Goal: Transaction & Acquisition: Register for event/course

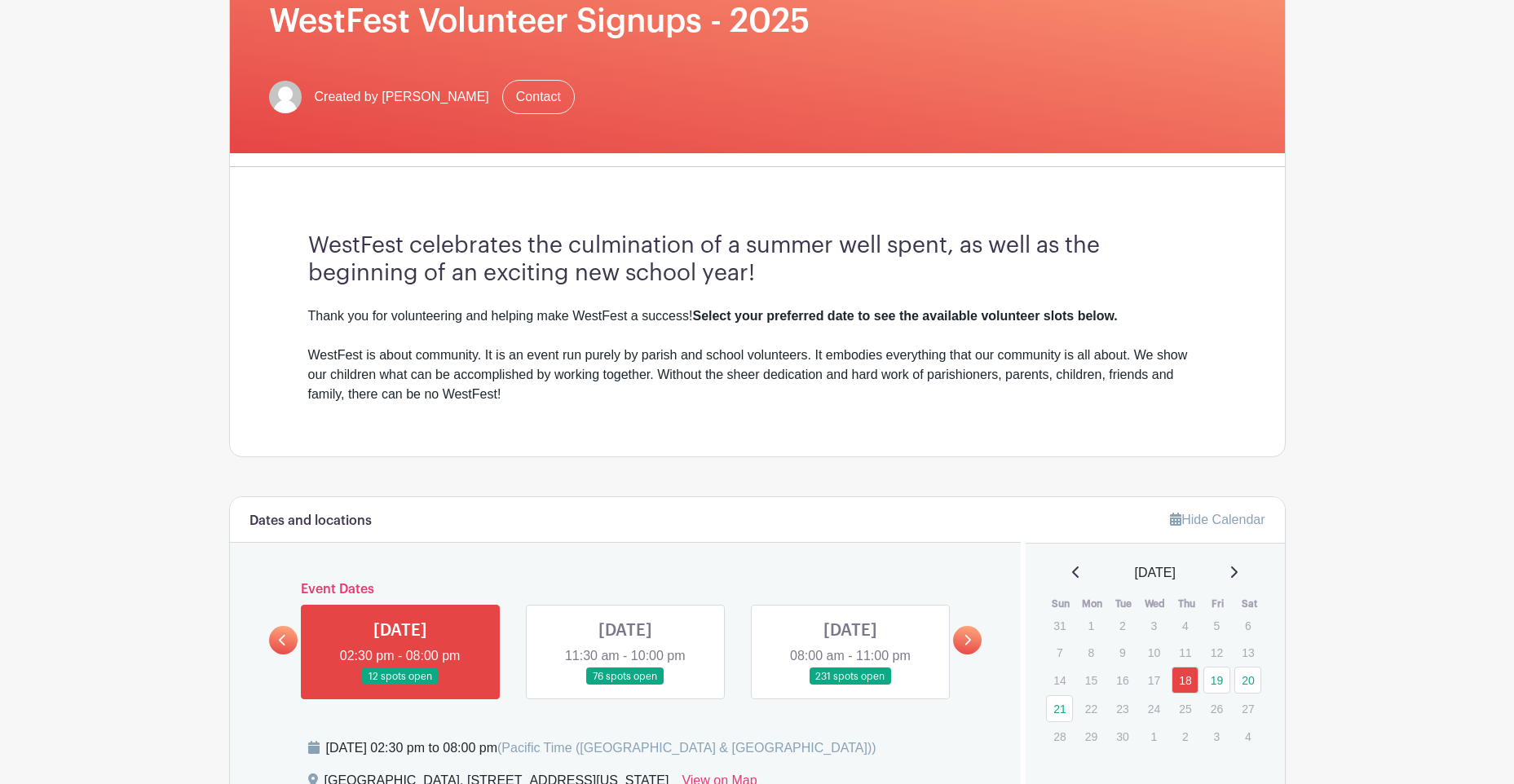
scroll to position [570, 0]
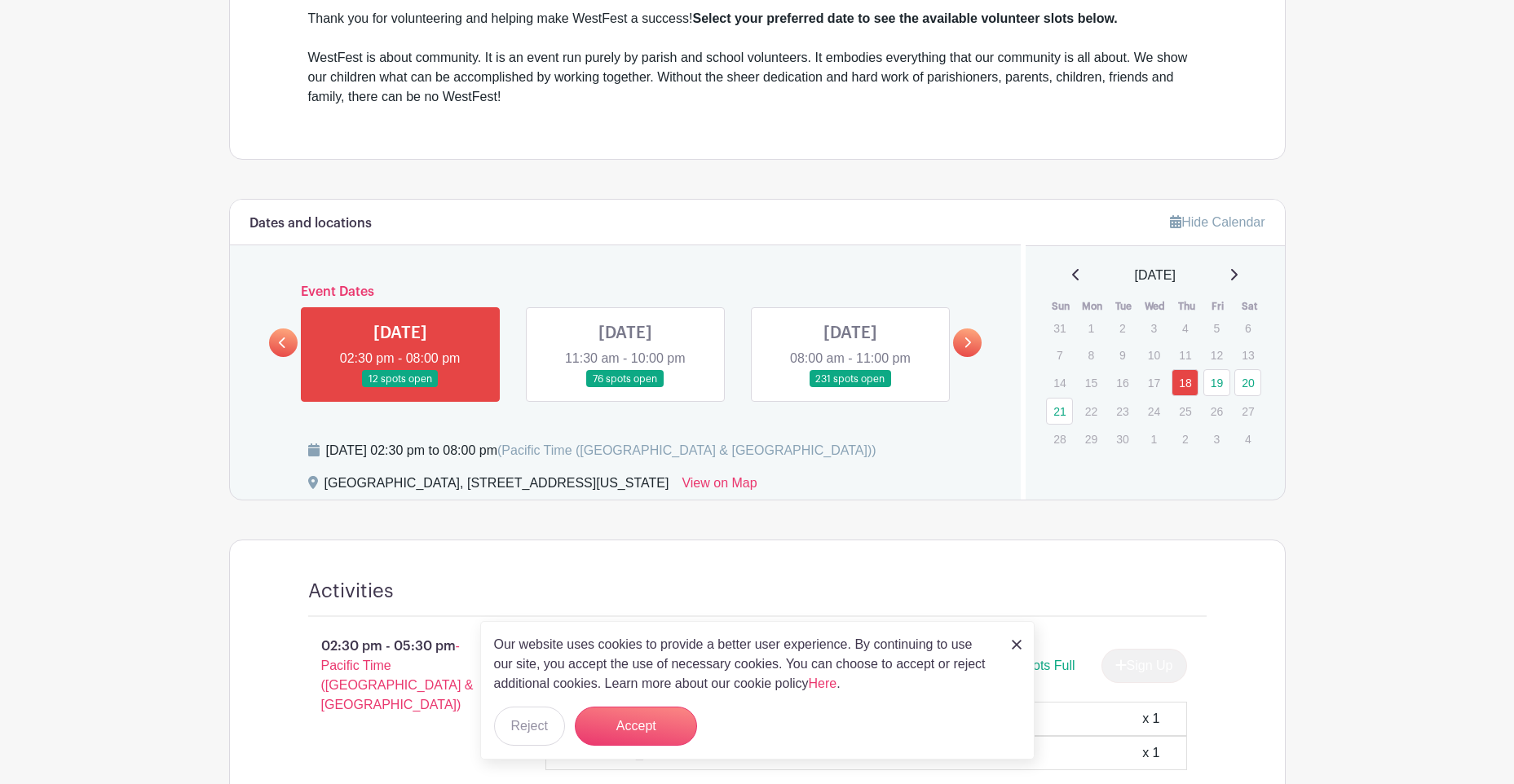
click at [625, 388] on link at bounding box center [625, 388] width 0 height 0
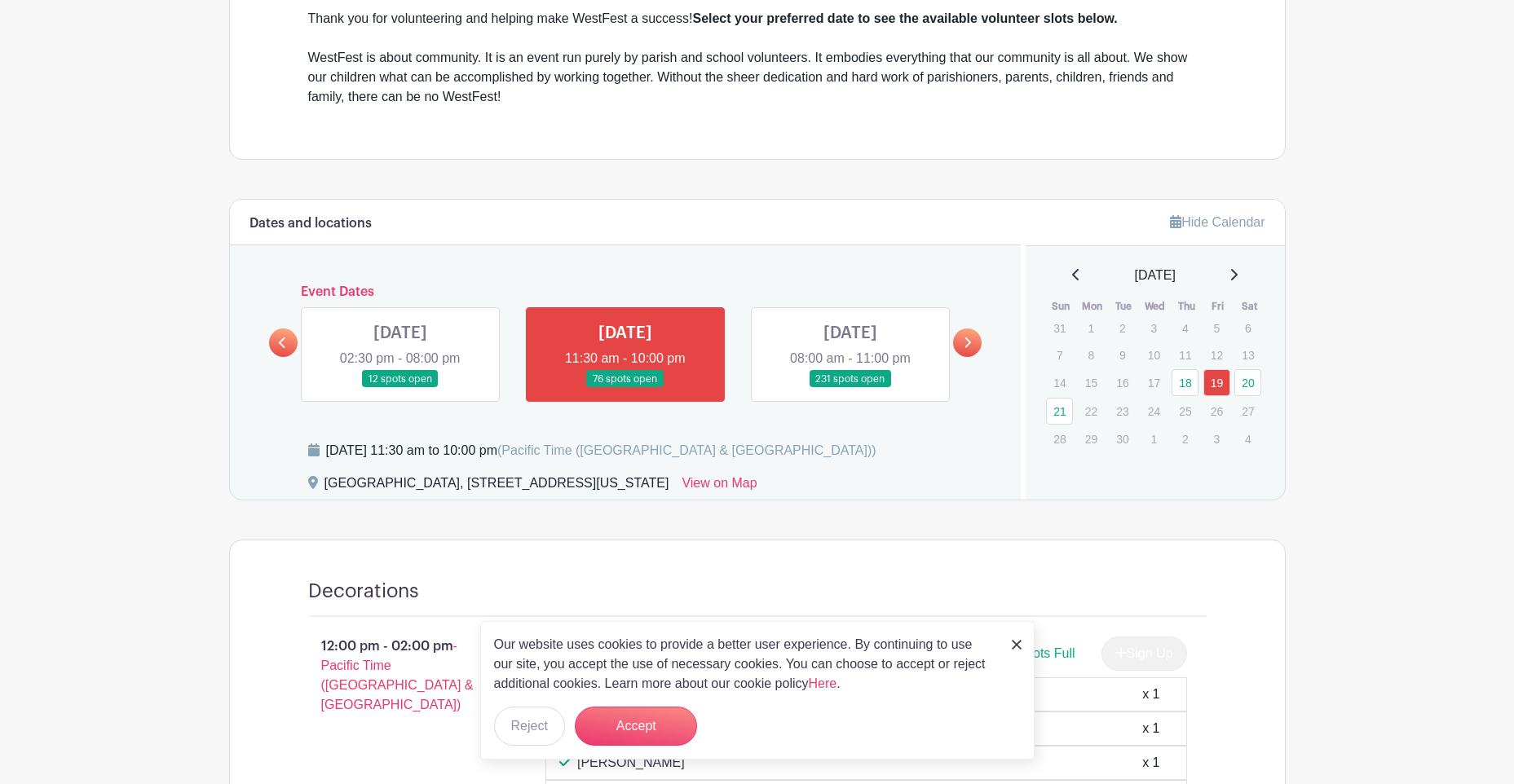
click at [851, 388] on link at bounding box center [851, 388] width 0 height 0
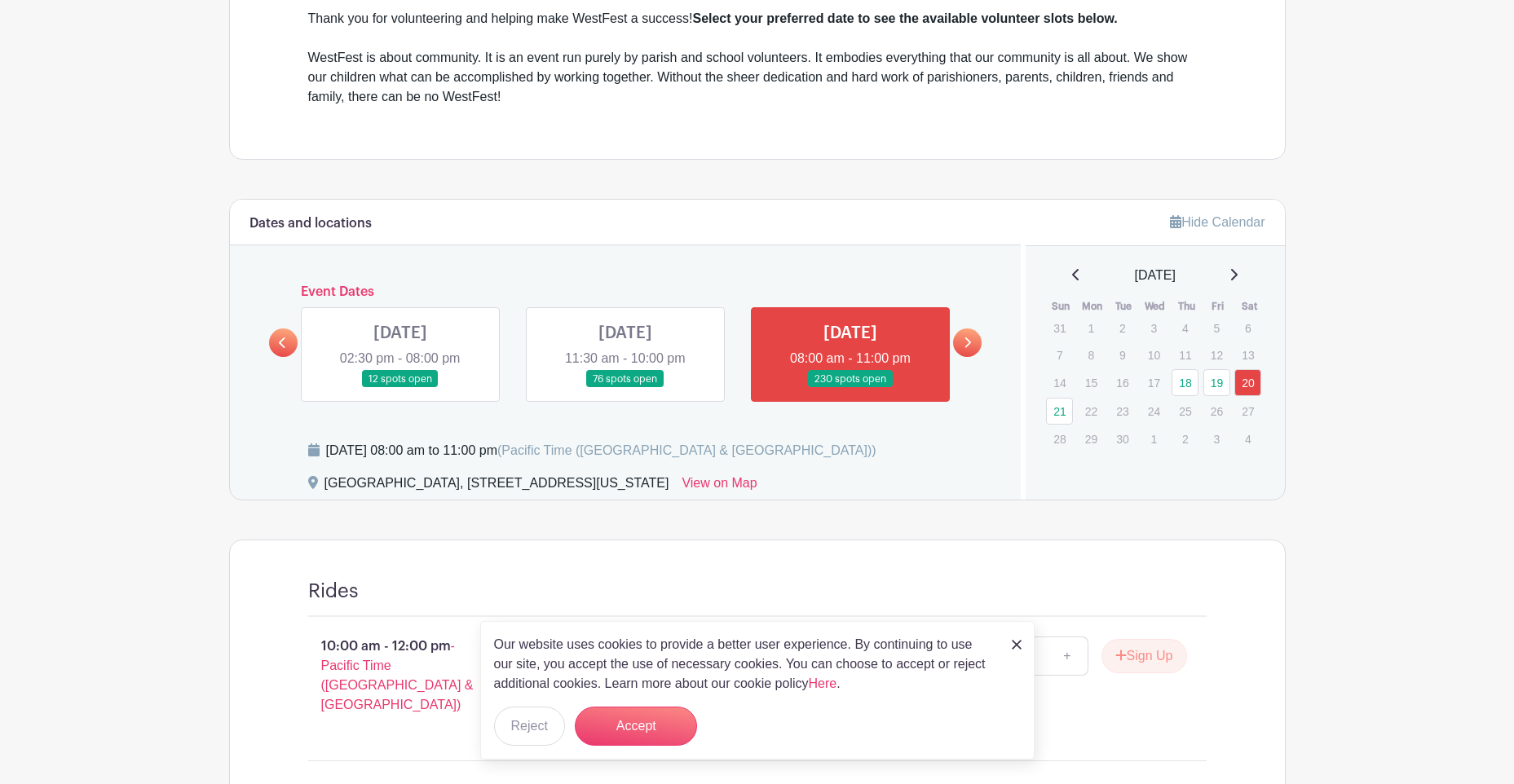
click at [625, 388] on link at bounding box center [625, 388] width 0 height 0
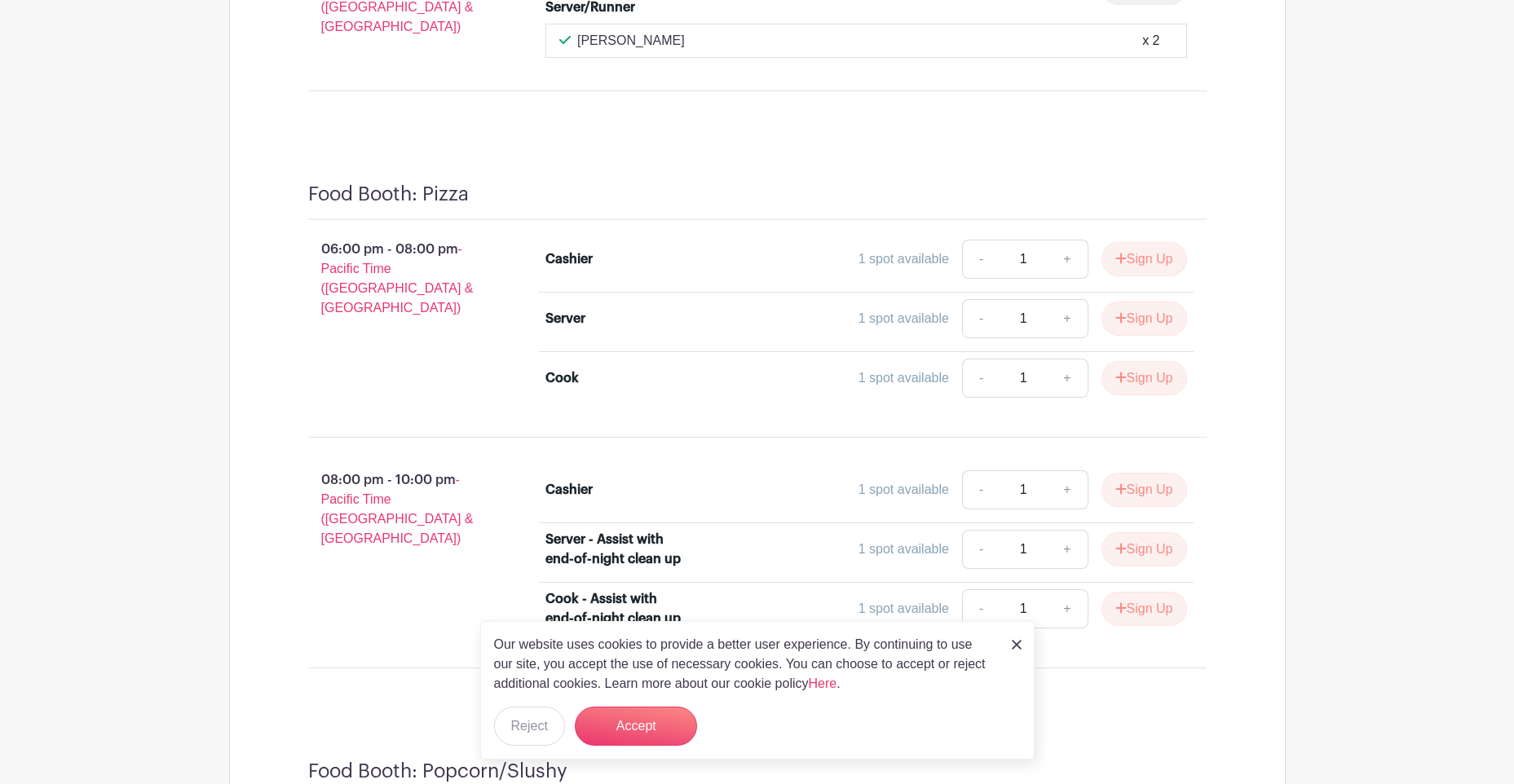
scroll to position [3499, 0]
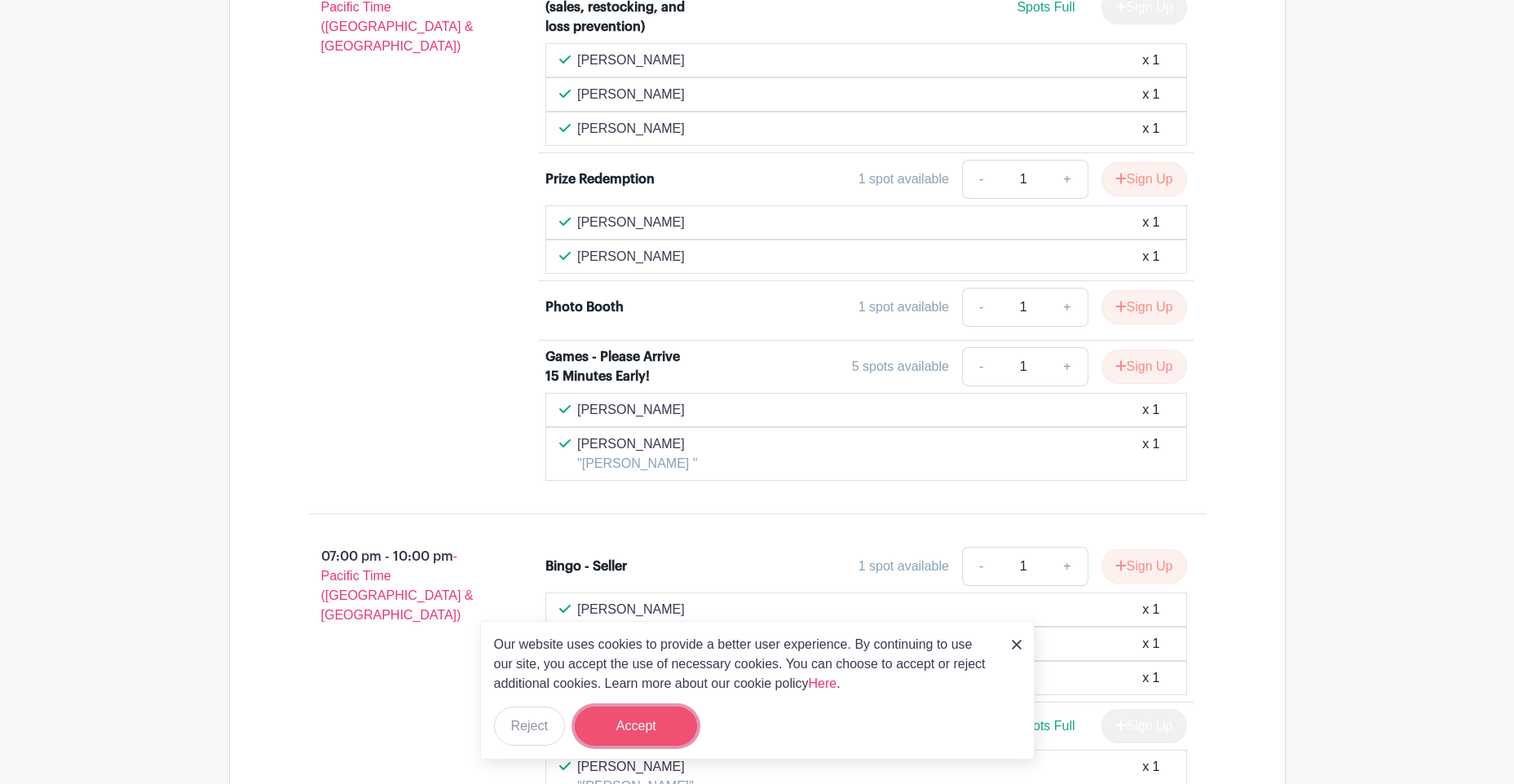
click at [643, 731] on button "Accept" at bounding box center [635, 726] width 122 height 39
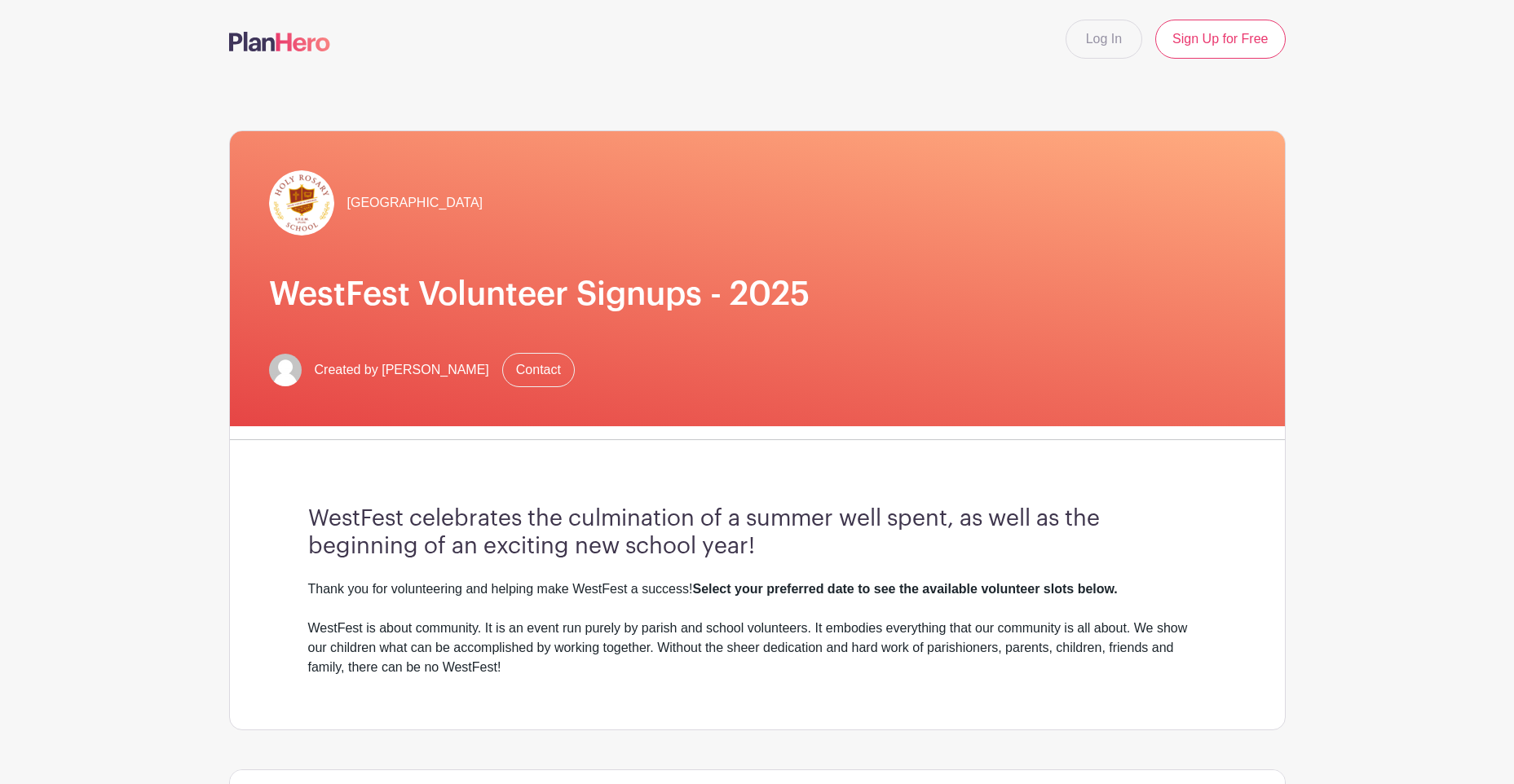
scroll to position [408, 0]
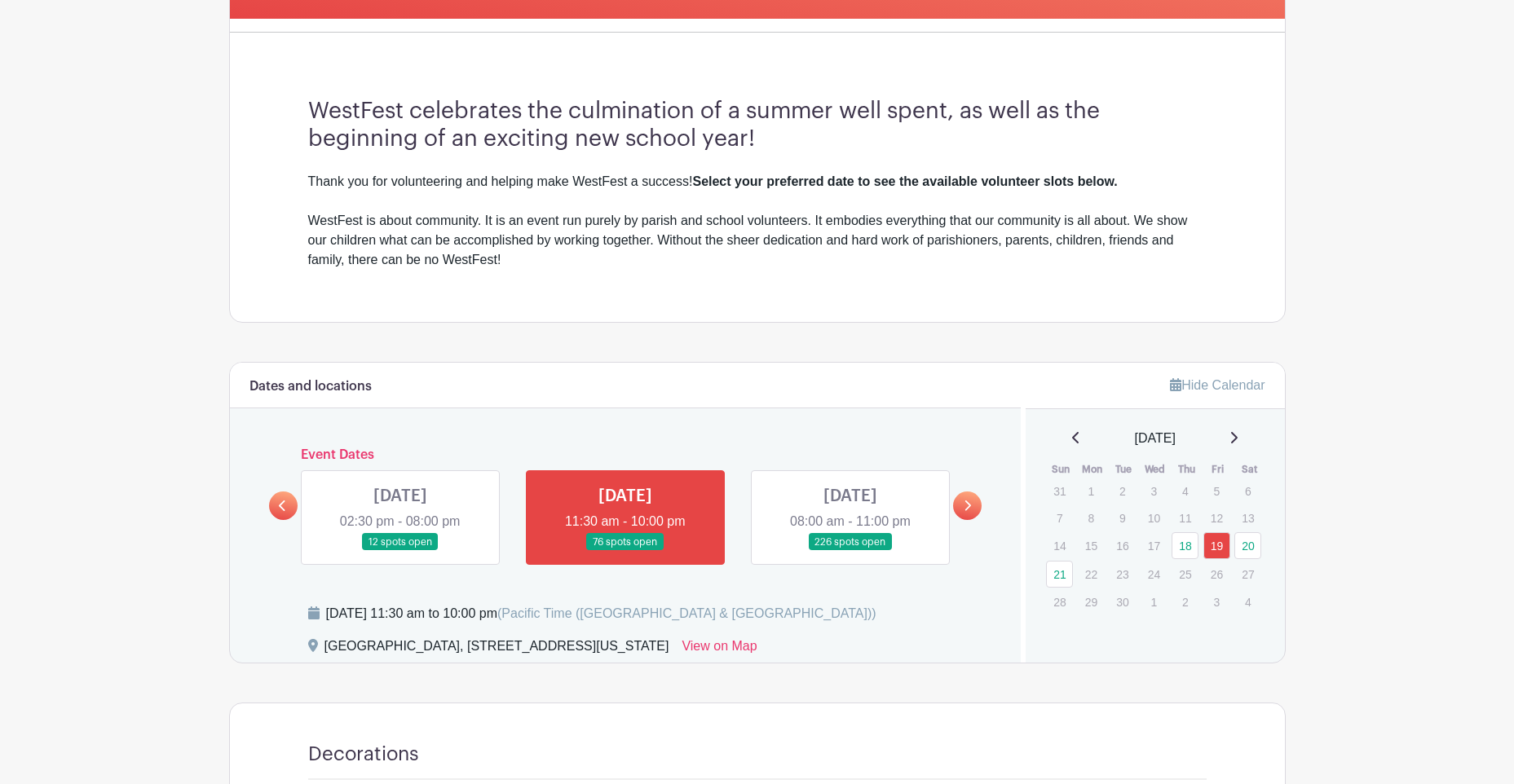
click at [851, 551] on link at bounding box center [851, 551] width 0 height 0
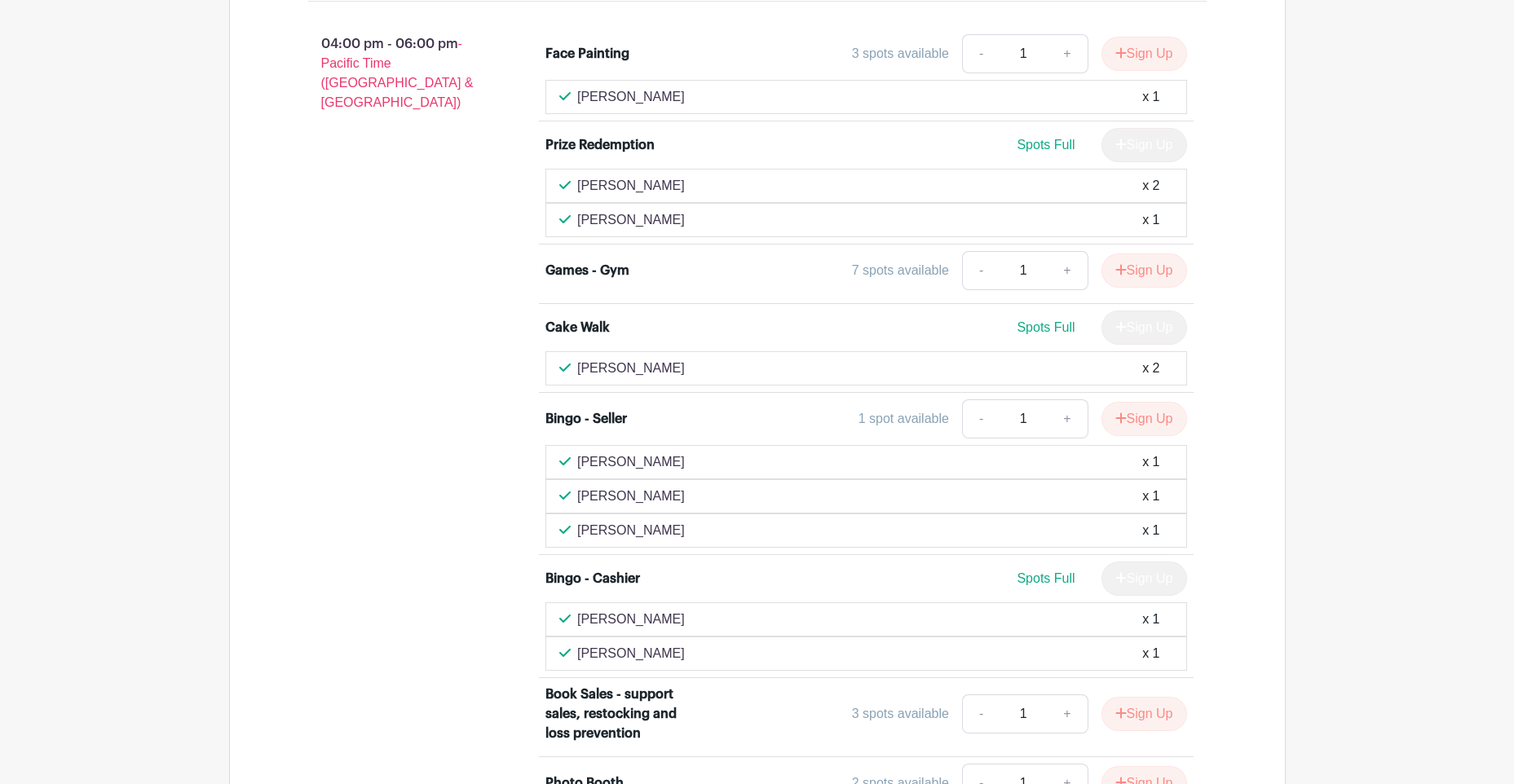
scroll to position [4808, 0]
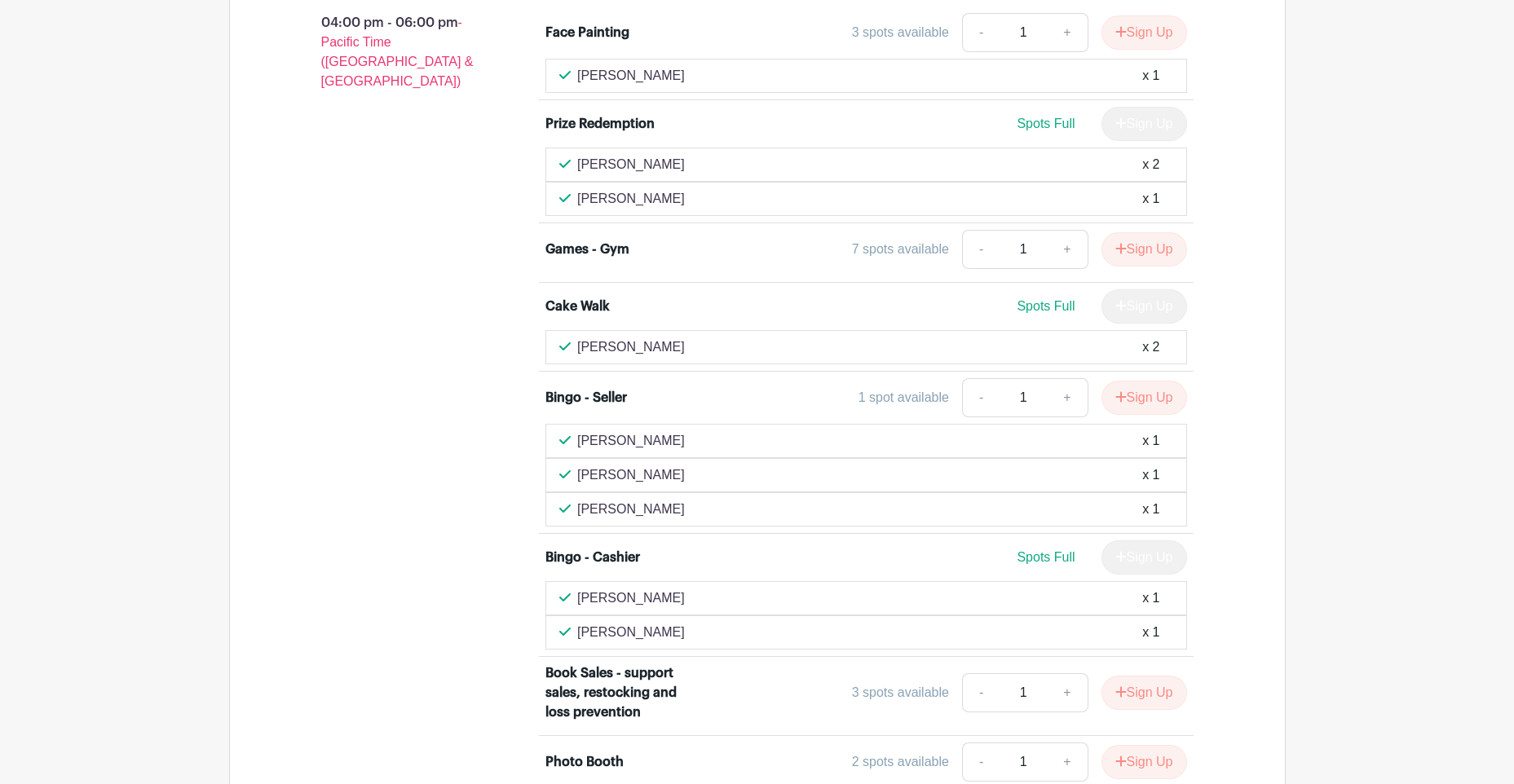
drag, startPoint x: 640, startPoint y: 271, endPoint x: 709, endPoint y: 262, distance: 69.6
click at [640, 337] on p "[PERSON_NAME]" at bounding box center [631, 347] width 107 height 20
click at [1032, 299] on span "Spots Full" at bounding box center [1045, 306] width 58 height 14
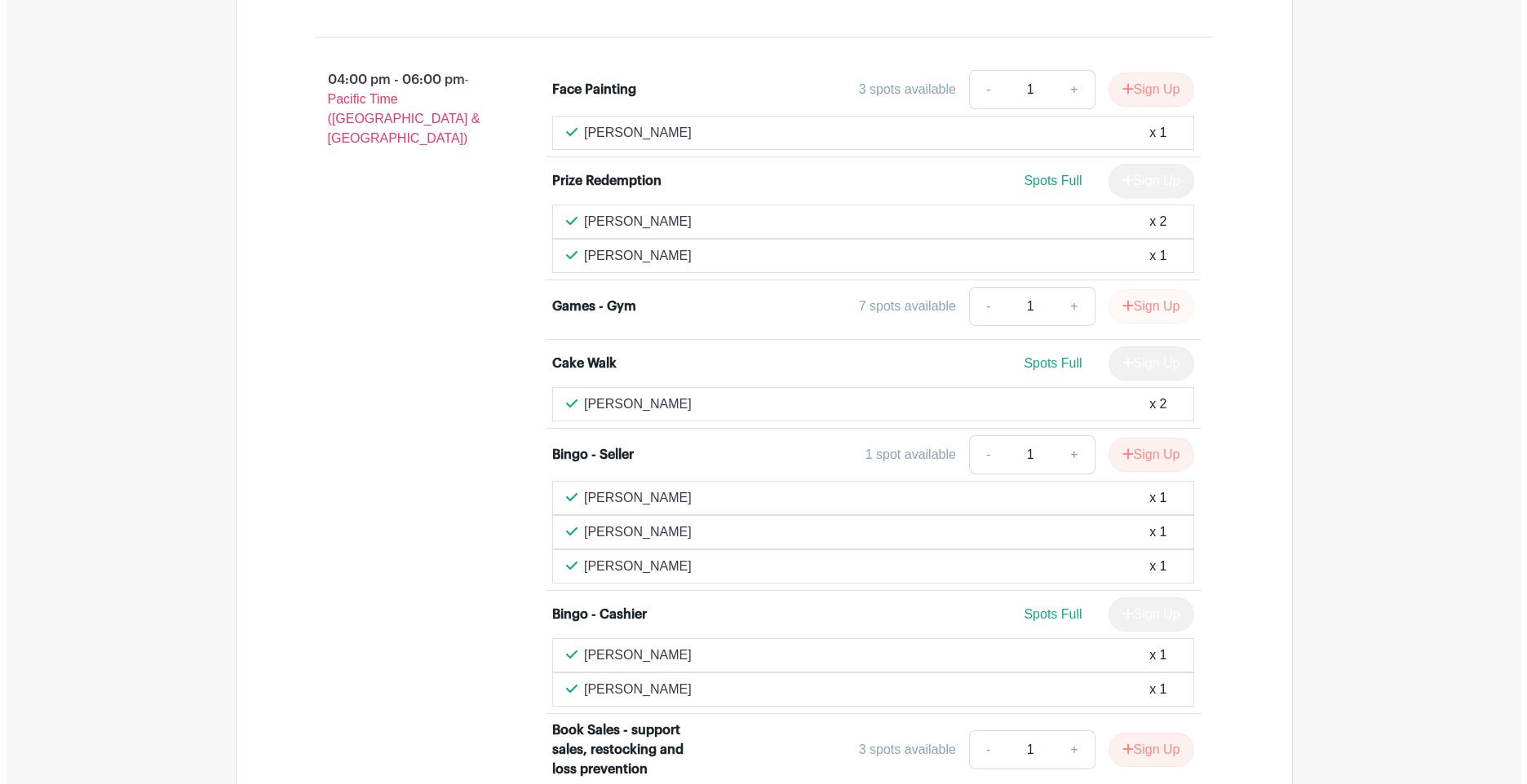
scroll to position [4796, 0]
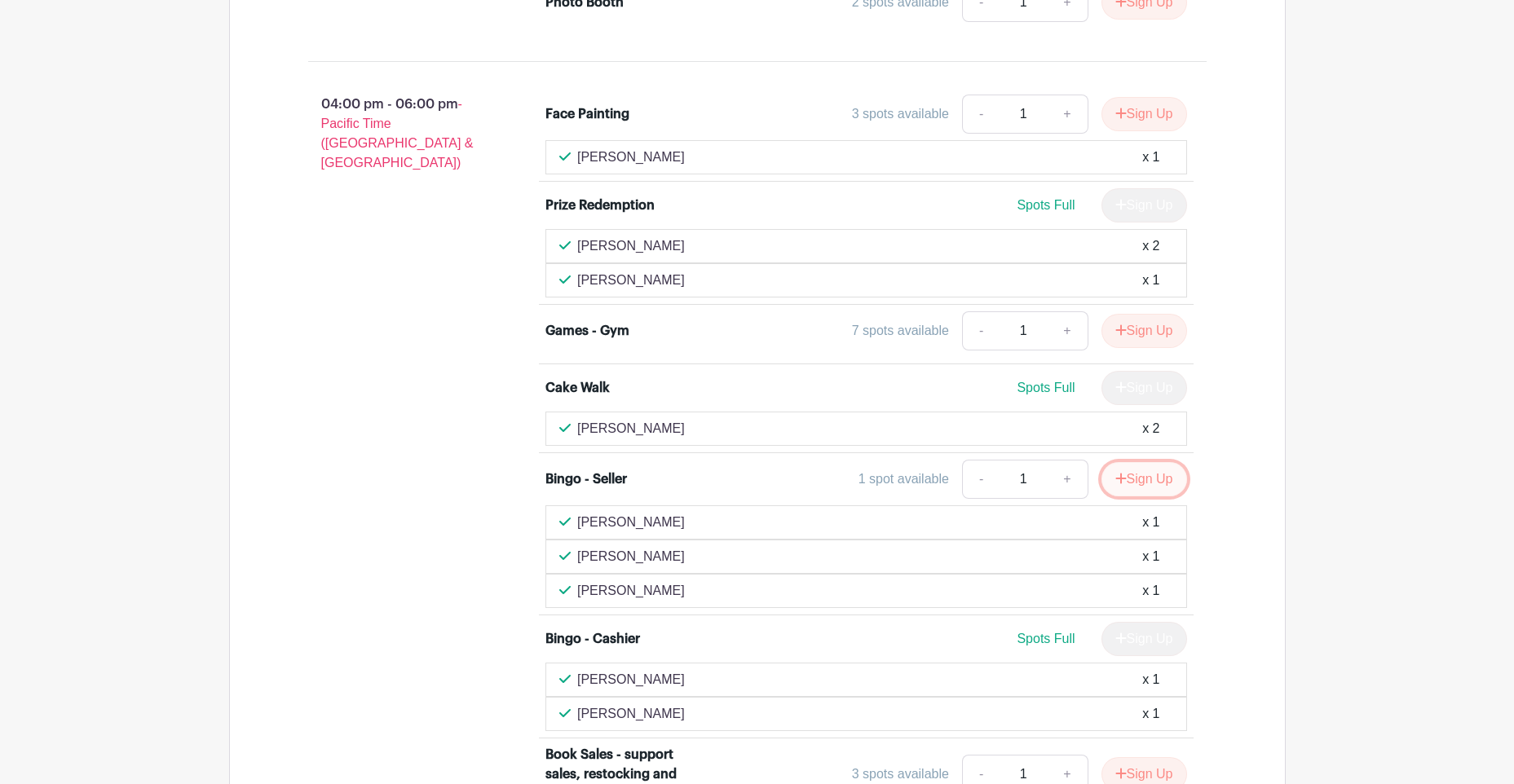
click at [1128, 462] on button "Sign Up" at bounding box center [1144, 479] width 86 height 34
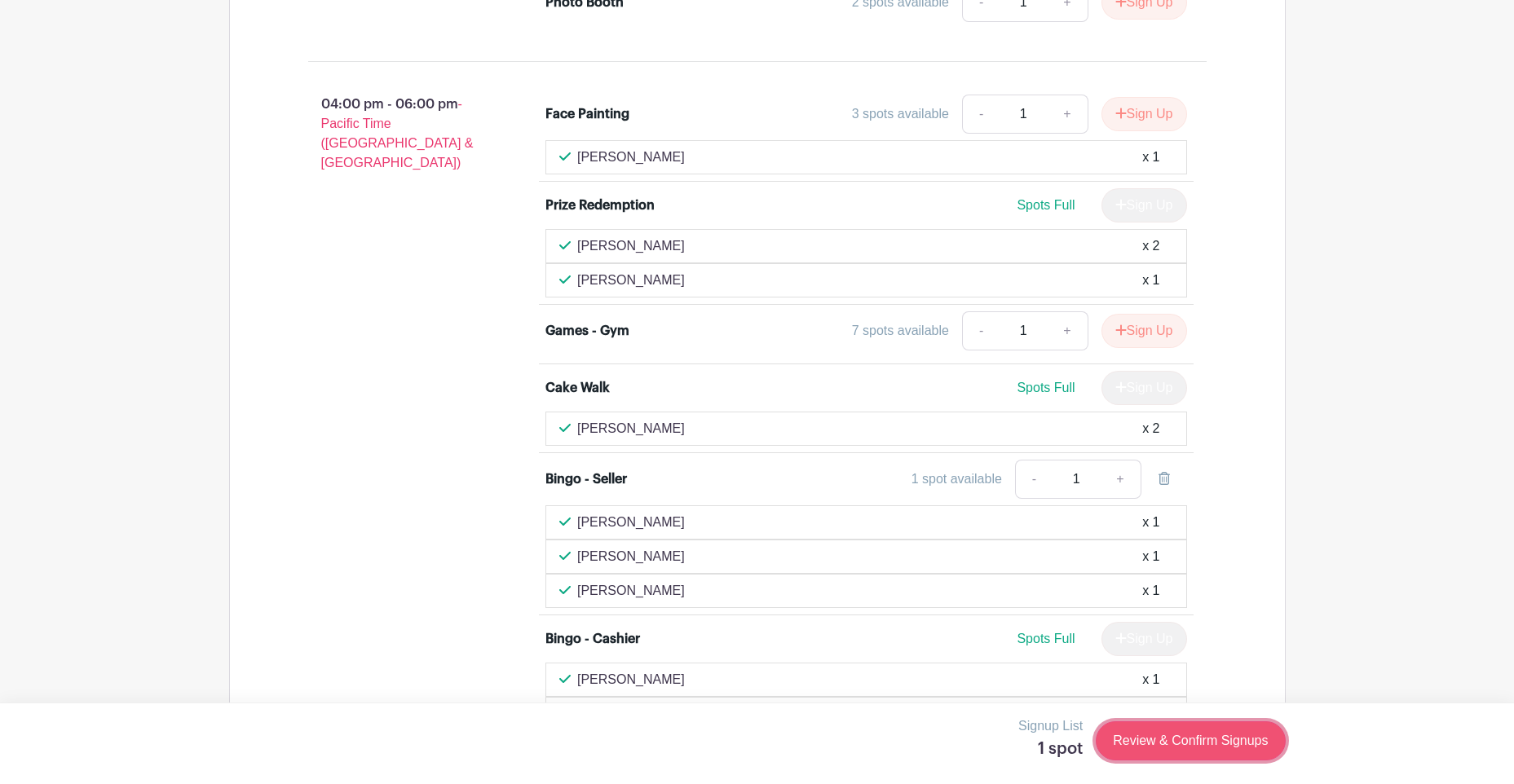
click at [1180, 733] on link "Review & Confirm Signups" at bounding box center [1190, 741] width 189 height 39
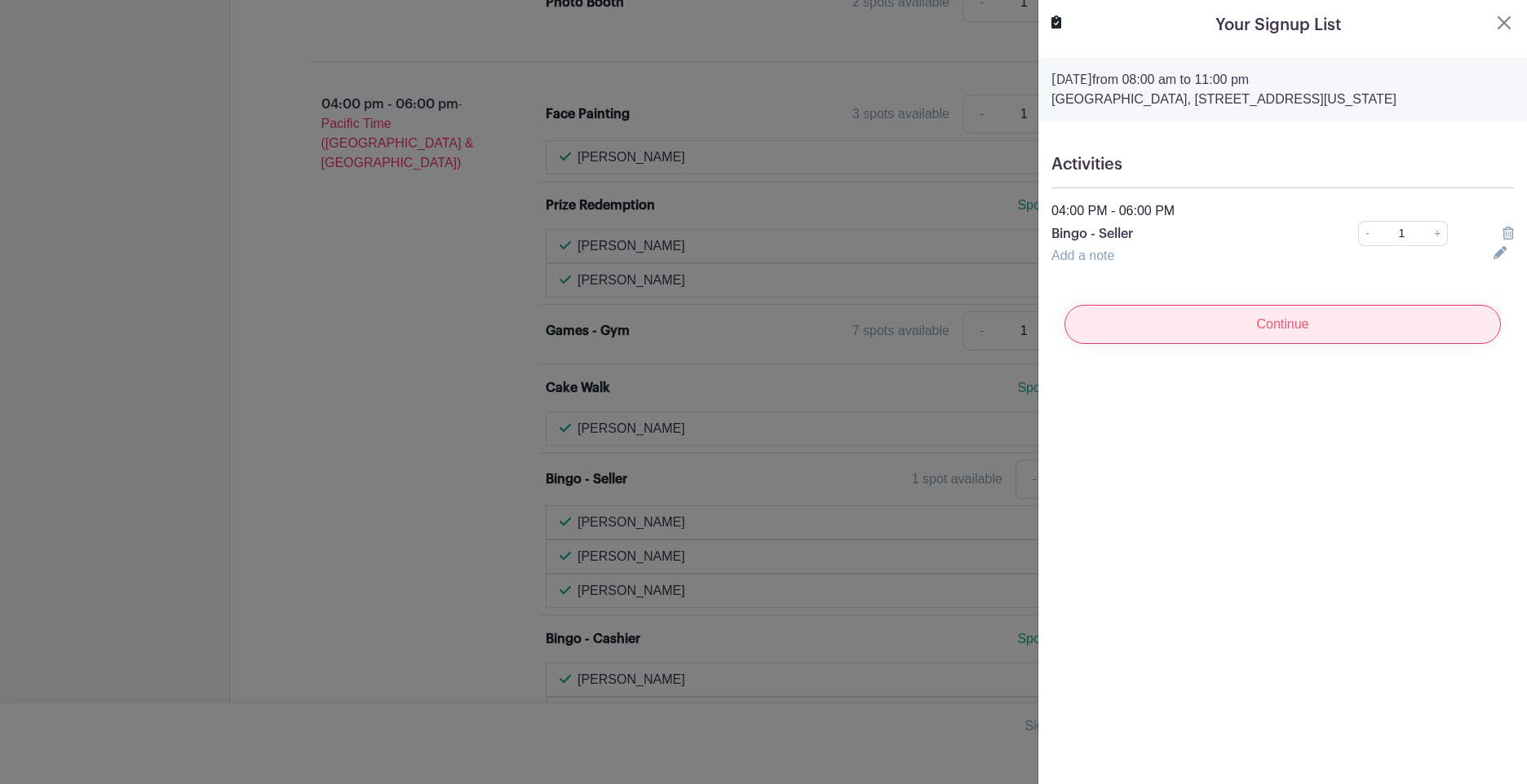
click at [1304, 333] on input "Continue" at bounding box center [1282, 325] width 436 height 39
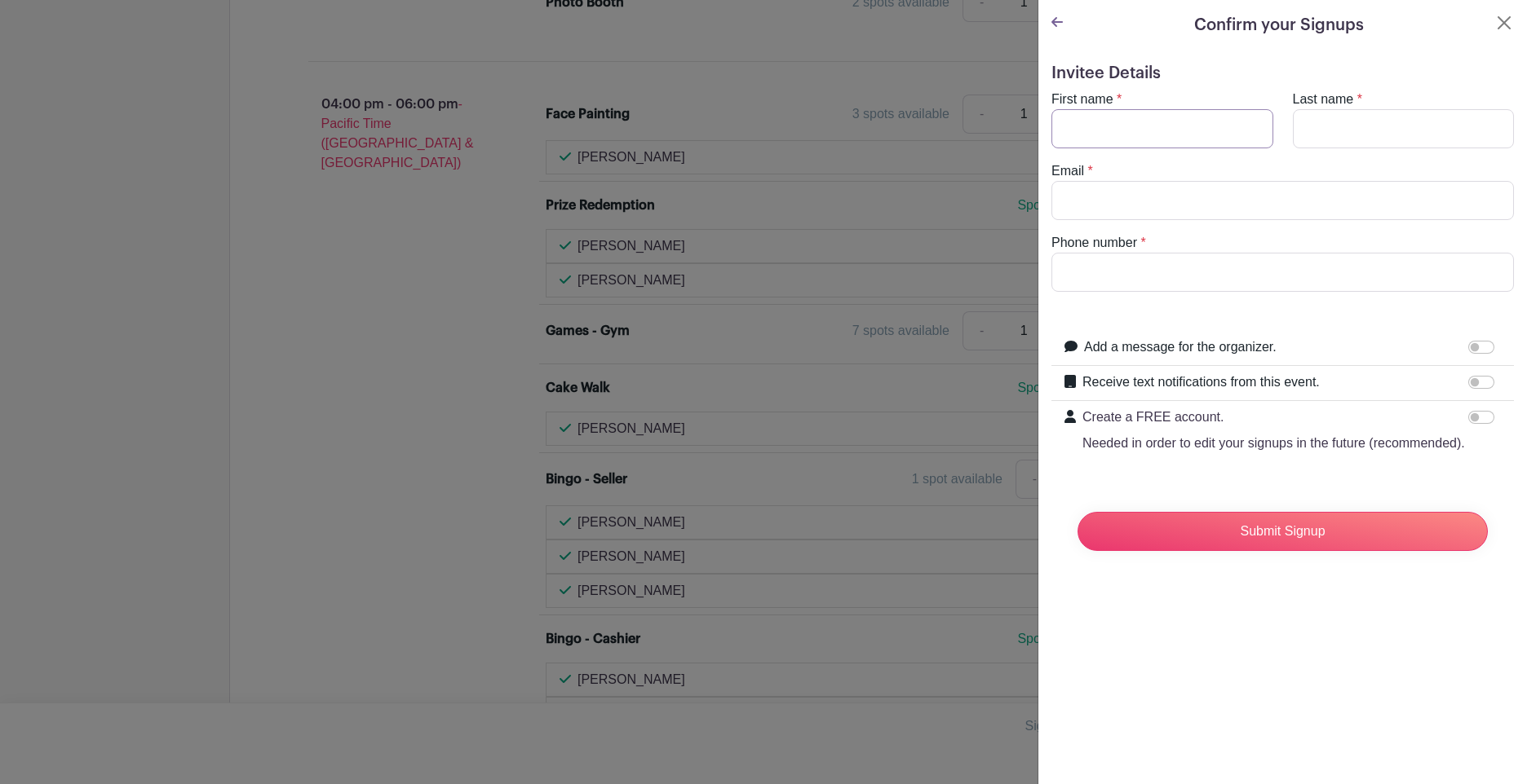
click at [1087, 121] on input "First name" at bounding box center [1161, 129] width 221 height 39
type input "[PERSON_NAME]"
type input "Tan"
type input "[EMAIL_ADDRESS][DOMAIN_NAME]"
type input "2034792222"
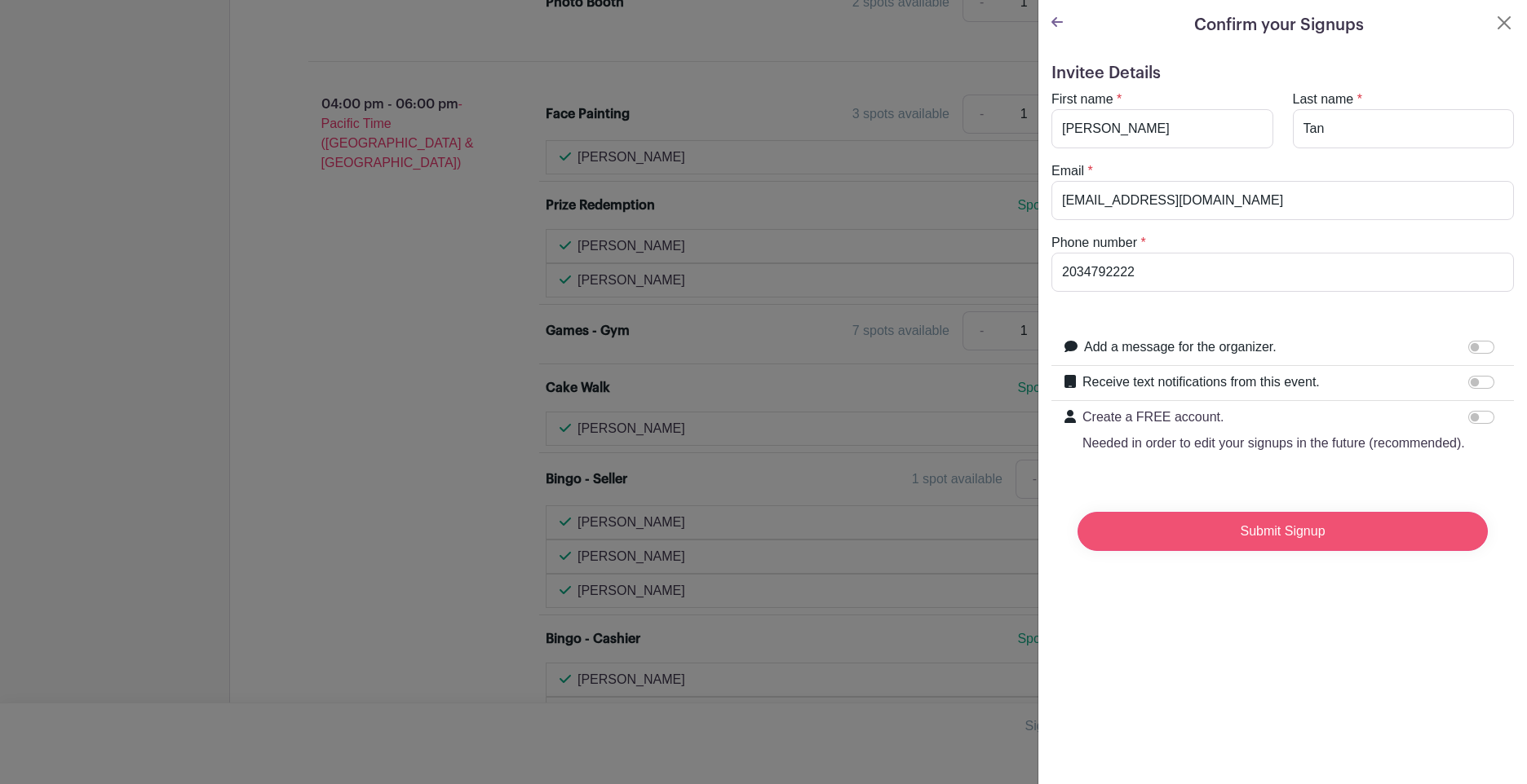
click at [1301, 551] on input "Submit Signup" at bounding box center [1282, 531] width 410 height 39
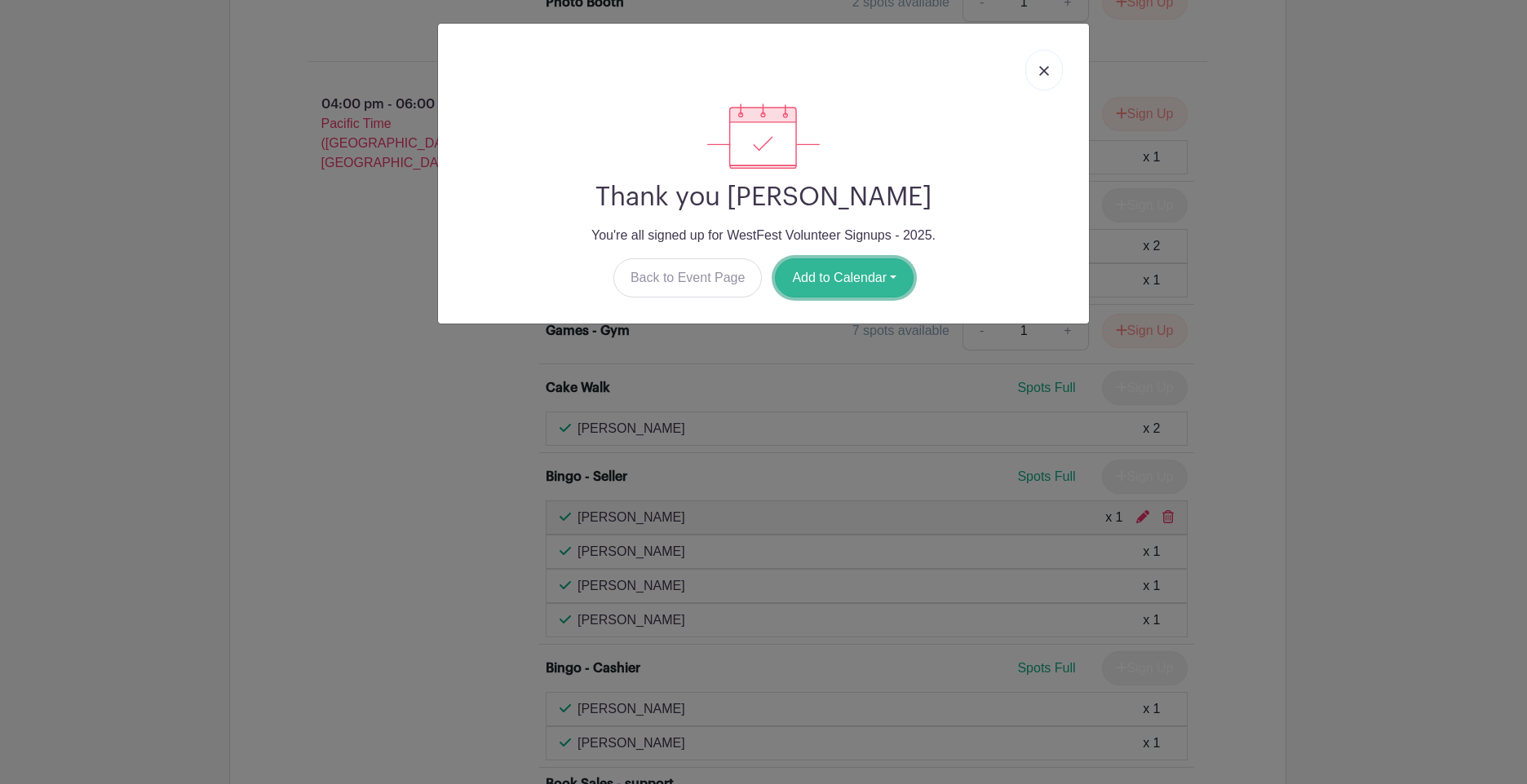
click at [902, 276] on button "Add to Calendar" at bounding box center [844, 278] width 139 height 39
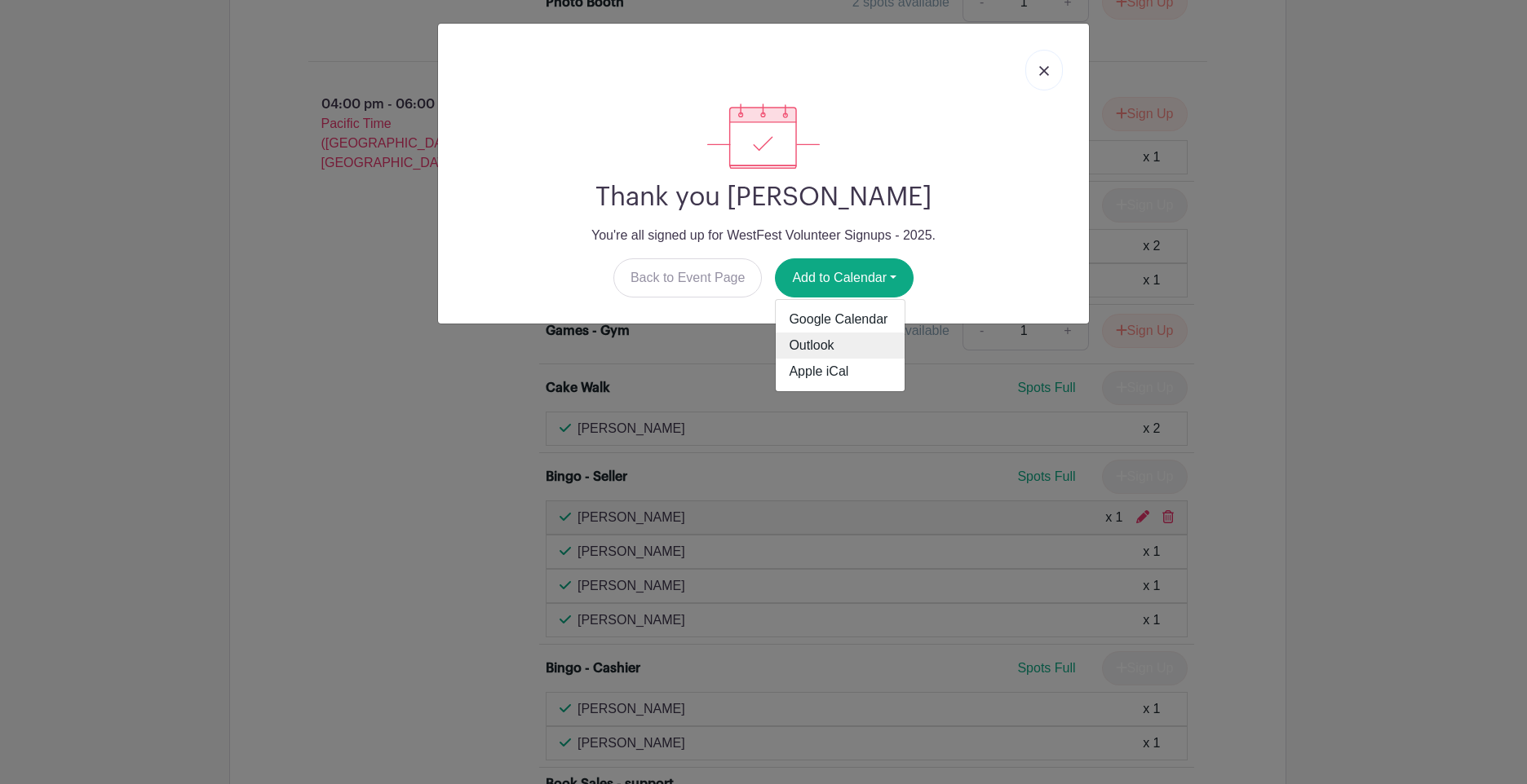
click at [845, 346] on link "Outlook" at bounding box center [840, 345] width 129 height 26
